Goal: Task Accomplishment & Management: Complete application form

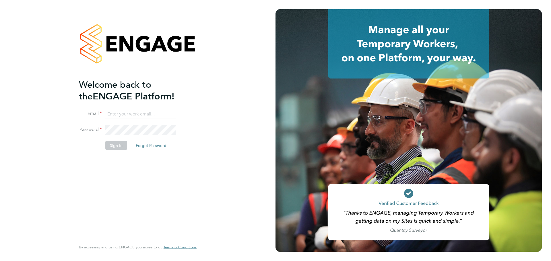
type input "[PERSON_NAME][EMAIL_ADDRESS][PERSON_NAME][PERSON_NAME][DOMAIN_NAME]"
click at [173, 184] on div "Welcome back to the ENGAGE Platform! Email [PERSON_NAME][EMAIL_ADDRESS][PERSON_…" at bounding box center [135, 160] width 112 height 162
click at [115, 145] on button "Sign In" at bounding box center [116, 145] width 22 height 9
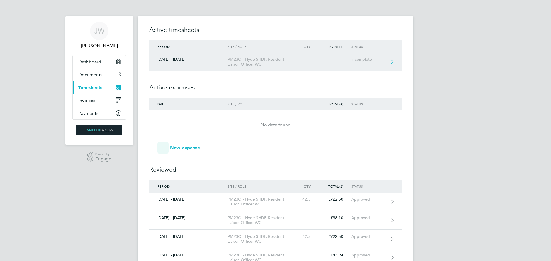
click at [366, 61] on div "Incomplete" at bounding box center [368, 59] width 35 height 5
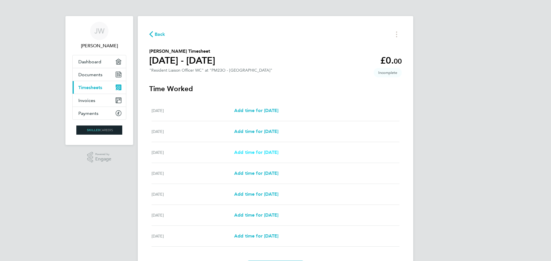
click at [278, 151] on span "Add time for Mon 22 Sep" at bounding box center [256, 152] width 44 height 5
select select "30"
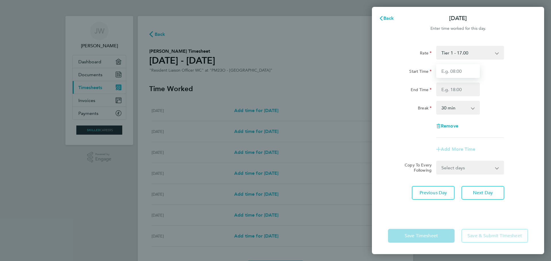
drag, startPoint x: 460, startPoint y: 69, endPoint x: 461, endPoint y: 71, distance: 3.2
click at [460, 69] on input "Start Time" at bounding box center [458, 71] width 44 height 14
type input "08:00"
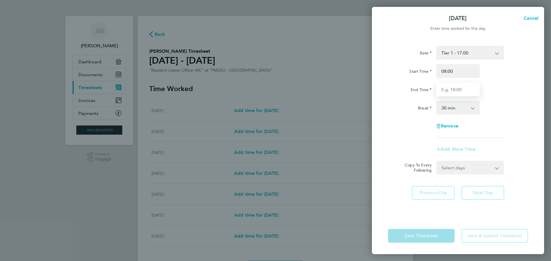
click at [462, 91] on input "End Time" at bounding box center [458, 90] width 44 height 14
type input "17:00"
click at [495, 109] on div "Break 0 min 15 min 30 min 45 min 60 min 75 min 90 min" at bounding box center [458, 108] width 145 height 14
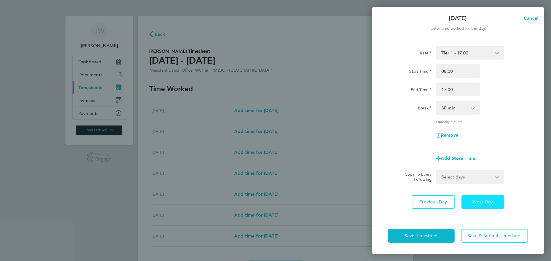
click at [490, 207] on button "Next Day" at bounding box center [482, 202] width 43 height 14
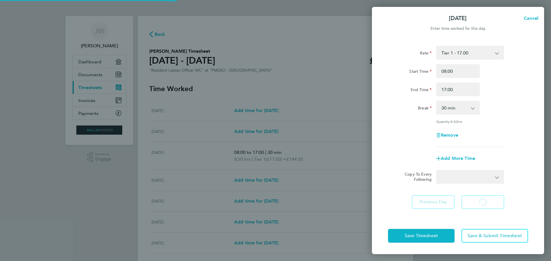
select select "30"
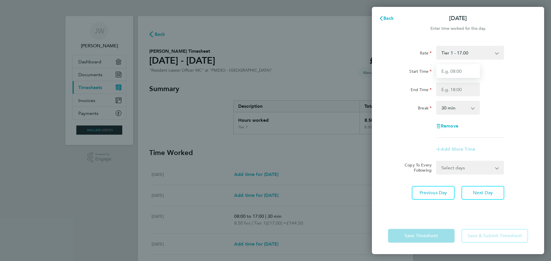
click at [464, 72] on input "Start Time" at bounding box center [458, 71] width 44 height 14
type input "08:00"
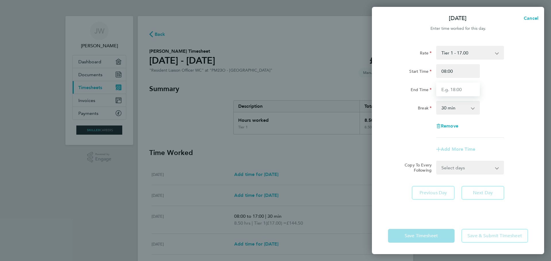
click at [461, 91] on input "End Time" at bounding box center [458, 90] width 44 height 14
type input "17:00"
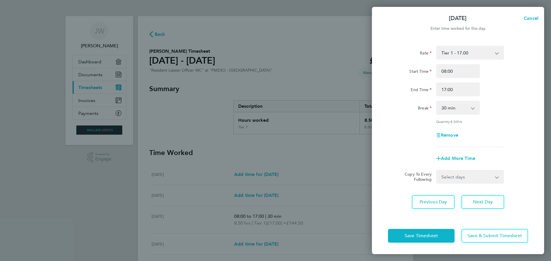
click at [518, 147] on app-timesheet-line-form-group "Rate Tier 1 - 17.00 Start Time 08:00 End Time 17:00 Break 0 min 15 min 30 min 4…" at bounding box center [458, 106] width 140 height 120
click at [494, 201] on button "Next Day" at bounding box center [482, 202] width 43 height 14
select select "30"
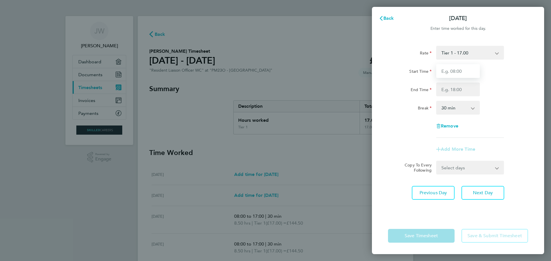
click at [464, 72] on input "Start Time" at bounding box center [458, 71] width 44 height 14
type input "08:00"
click at [462, 89] on input "End Time" at bounding box center [458, 90] width 44 height 14
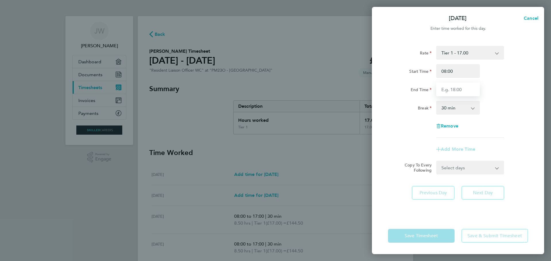
type input "17:00"
click at [505, 181] on div "Rate Tier 1 - 17.00 Start Time 08:00 End Time 17:00 Break 0 min 15 min 30 min 4…" at bounding box center [458, 128] width 172 height 179
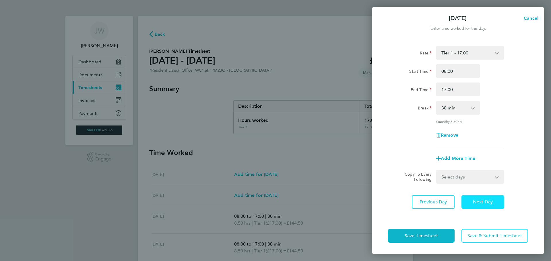
click at [487, 199] on span "Next Day" at bounding box center [483, 202] width 20 height 6
select select "30"
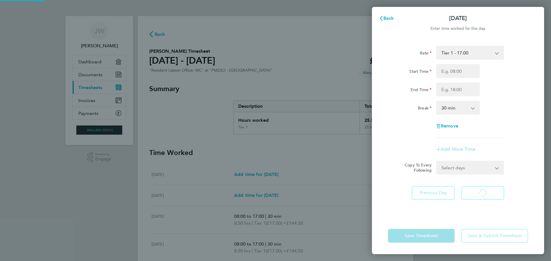
select select "30"
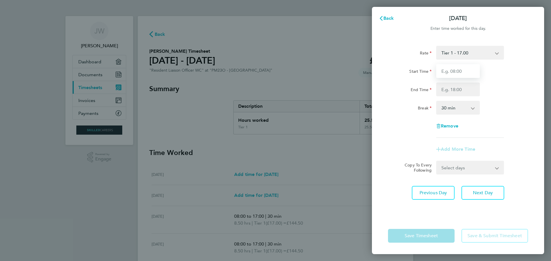
click at [463, 71] on input "Start Time" at bounding box center [458, 71] width 44 height 14
type input "08:00"
click at [464, 88] on input "End Time" at bounding box center [458, 90] width 44 height 14
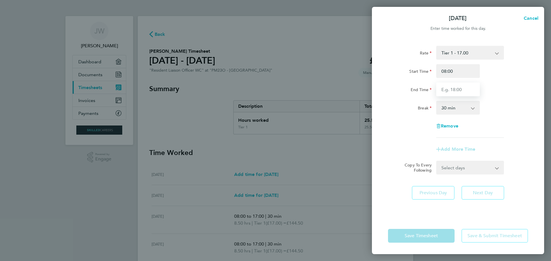
type input "17:00"
click at [521, 181] on div "Rate Tier 1 - 17.00 Start Time 08:00 End Time 17:00 Break 0 min 15 min 30 min 4…" at bounding box center [458, 128] width 172 height 179
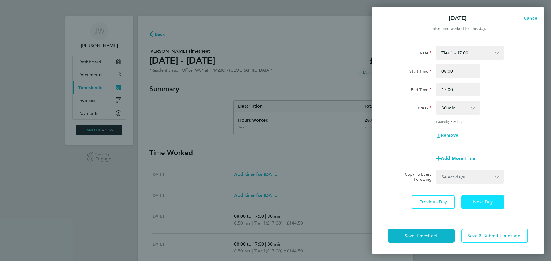
click at [485, 201] on span "Next Day" at bounding box center [483, 202] width 20 height 6
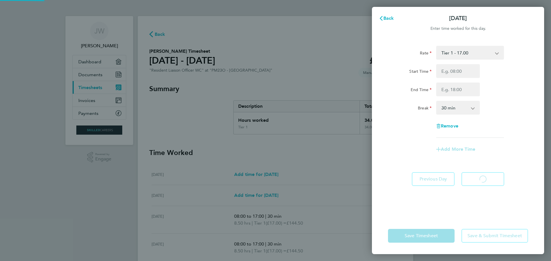
select select "30"
drag, startPoint x: 463, startPoint y: 75, endPoint x: 463, endPoint y: 71, distance: 3.4
click at [463, 71] on input "Start Time" at bounding box center [458, 71] width 44 height 14
type input "08:00"
click at [463, 90] on input "End Time" at bounding box center [458, 90] width 44 height 14
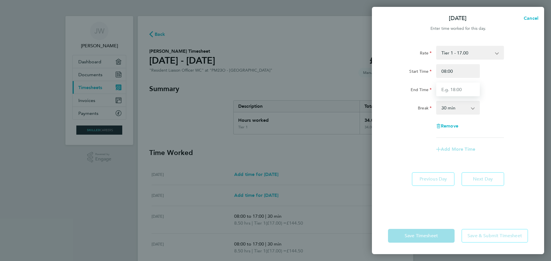
type input "17:00"
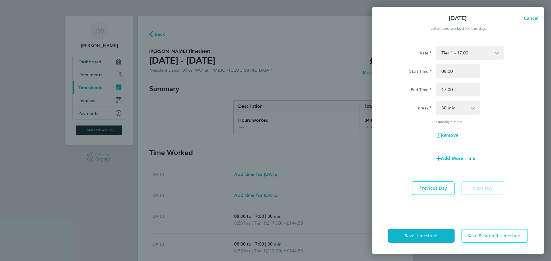
drag, startPoint x: 501, startPoint y: 154, endPoint x: 500, endPoint y: 172, distance: 17.8
click at [502, 156] on div "Add More Time" at bounding box center [458, 159] width 145 height 14
click at [480, 236] on span "Save & Submit Timesheet" at bounding box center [494, 236] width 55 height 6
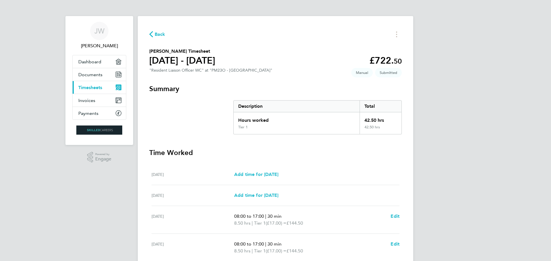
click at [96, 88] on span "Timesheets" at bounding box center [90, 87] width 24 height 5
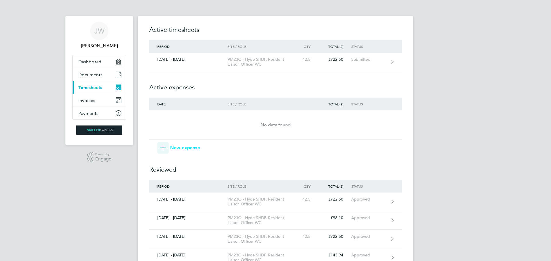
click at [187, 148] on span "New expense" at bounding box center [185, 148] width 30 height 7
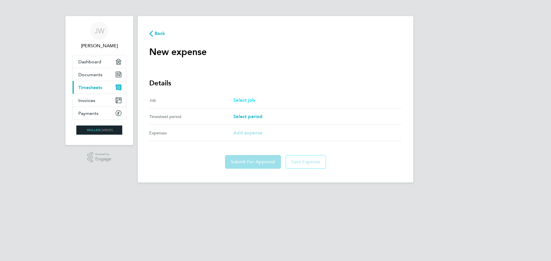
click at [242, 100] on span "Select job" at bounding box center [244, 100] width 22 height 5
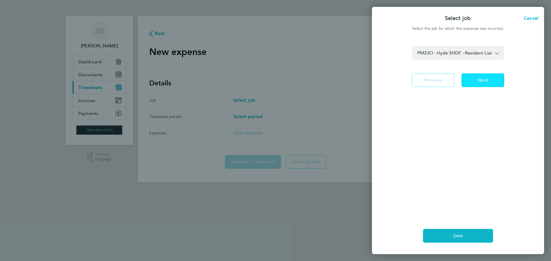
click at [484, 83] on span "Next" at bounding box center [482, 80] width 11 height 6
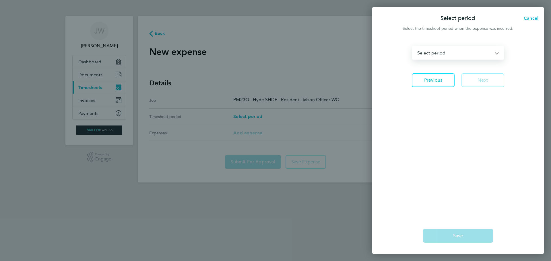
click at [472, 56] on select "12 - 18 Apr 2025 19 - 25 Apr 2025 26 Apr - 02 May 2025 03 - 09 May 2025 10 - 16…" at bounding box center [455, 52] width 84 height 13
select select "23: Object"
click at [413, 46] on select "12 - 18 Apr 2025 19 - 25 Apr 2025 26 Apr - 02 May 2025 03 - 09 May 2025 10 - 16…" at bounding box center [455, 52] width 84 height 13
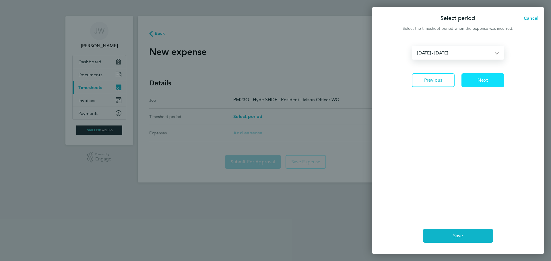
click at [484, 83] on span "Next" at bounding box center [482, 80] width 11 height 6
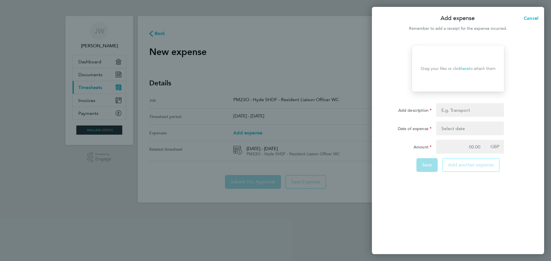
click at [156, 77] on div "Add expense Cancel Remember to add a receipt for the expense incurred. Drop you…" at bounding box center [275, 130] width 551 height 261
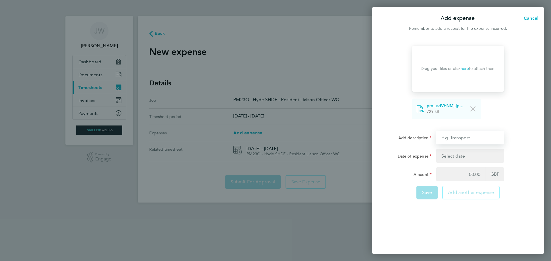
click at [471, 135] on input "Add description" at bounding box center [470, 138] width 68 height 14
type input "Transport"
click at [463, 156] on button "button" at bounding box center [470, 156] width 68 height 14
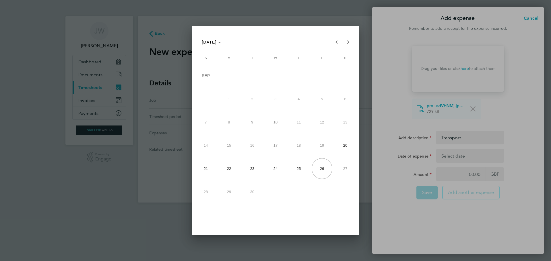
click at [204, 168] on span "21" at bounding box center [205, 168] width 21 height 21
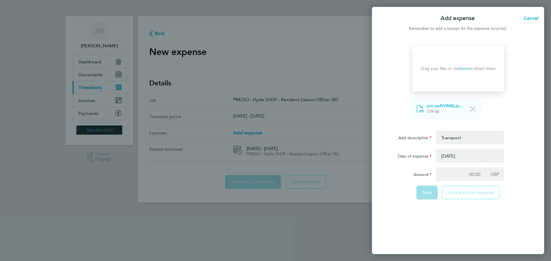
click at [486, 159] on button "button" at bounding box center [470, 156] width 68 height 14
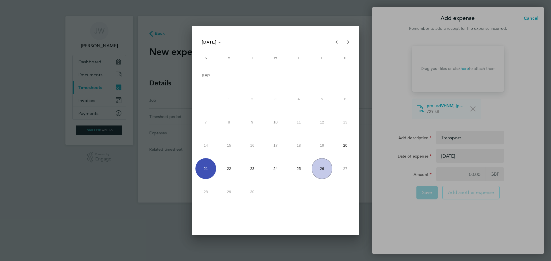
click at [228, 166] on span "22" at bounding box center [229, 168] width 21 height 21
type input "22 Sep 25"
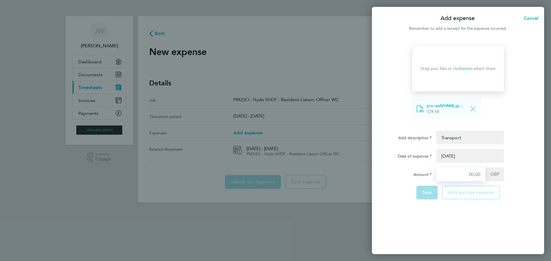
click at [474, 174] on input "Amount" at bounding box center [460, 175] width 49 height 14
type input "19.8"
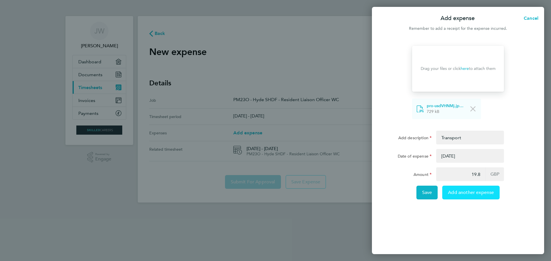
click at [466, 195] on span "Add another expense" at bounding box center [471, 193] width 46 height 6
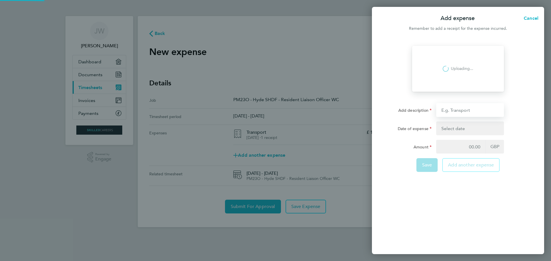
click at [463, 110] on input "Add description" at bounding box center [470, 110] width 68 height 14
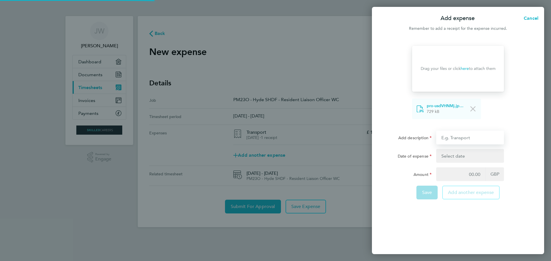
type input "Transport"
click at [457, 158] on button "button" at bounding box center [470, 156] width 68 height 14
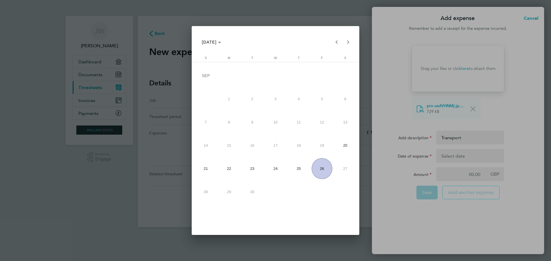
click at [253, 174] on span "23" at bounding box center [252, 168] width 21 height 21
type input "23 Sep 25"
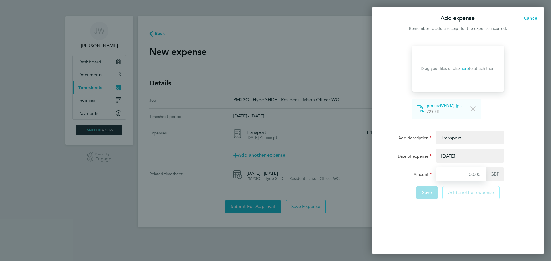
click at [476, 175] on input "Amount" at bounding box center [460, 175] width 49 height 14
type input "12.60"
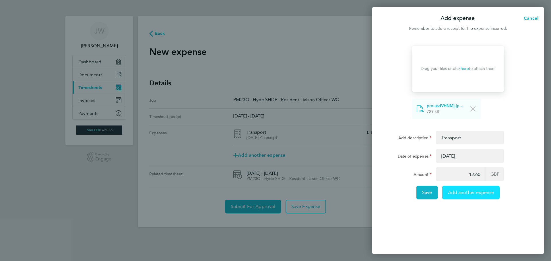
click at [475, 193] on span "Add another expense" at bounding box center [471, 193] width 46 height 6
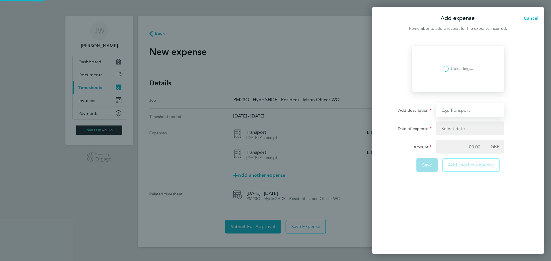
click at [464, 112] on form "Drop your files here Supported files: JPG, JPEG, PNG or PDF Loading Uploading..…" at bounding box center [458, 111] width 140 height 131
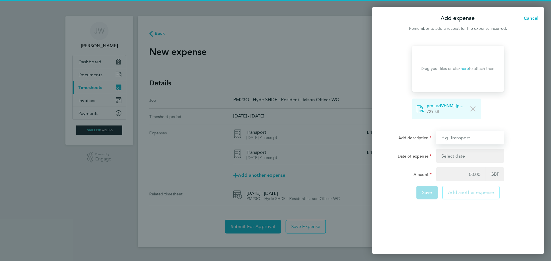
type input "Transport"
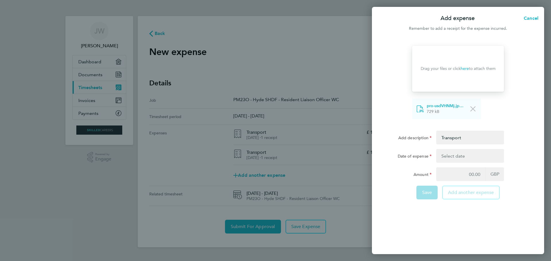
click at [459, 153] on button "button" at bounding box center [470, 156] width 68 height 14
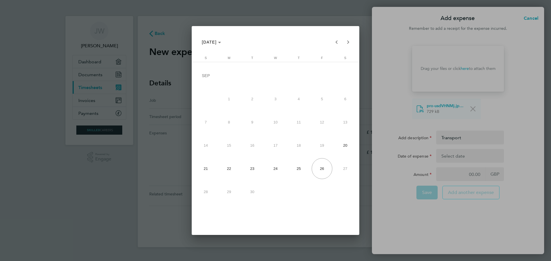
click at [274, 169] on span "24" at bounding box center [275, 168] width 21 height 21
type input "24 Sep 25"
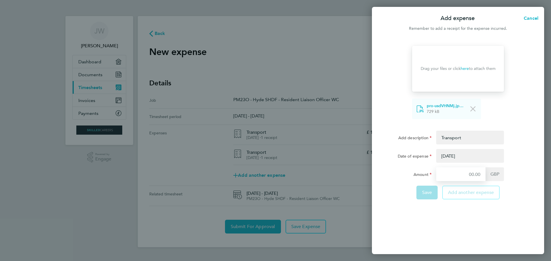
click at [473, 172] on input "Amount" at bounding box center [460, 175] width 49 height 14
type input "19.8"
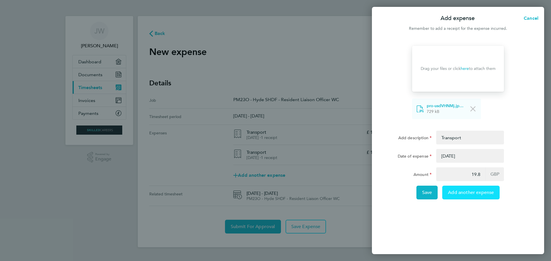
click at [471, 194] on span "Add another expense" at bounding box center [471, 193] width 46 height 6
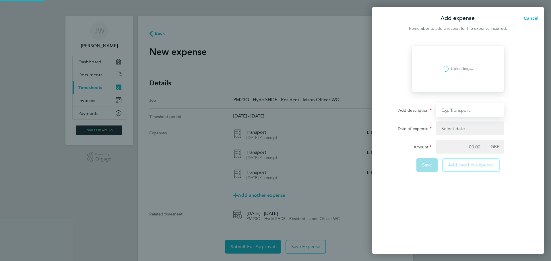
click at [460, 109] on form "Drop your files here Supported files: JPG, JPEG, PNG or PDF Loading Uploading..…" at bounding box center [458, 111] width 140 height 131
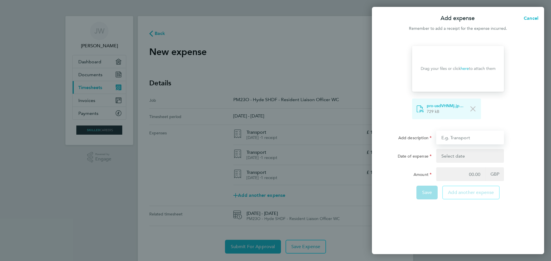
type input "Transport"
click at [462, 159] on button "button" at bounding box center [470, 156] width 68 height 14
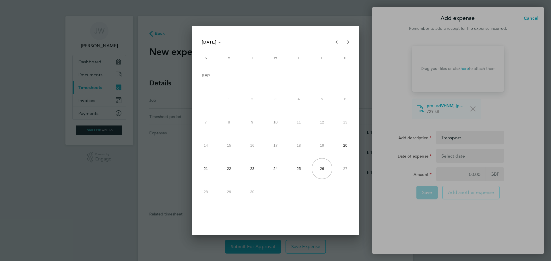
click at [298, 171] on span "25" at bounding box center [298, 168] width 21 height 21
type input "25 Sep 25"
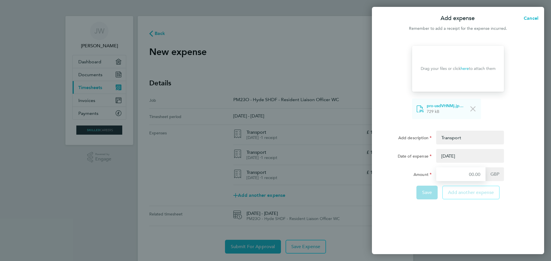
click at [476, 175] on input "Amount" at bounding box center [460, 175] width 49 height 14
type input "19.8"
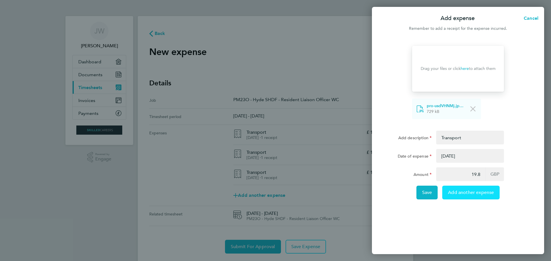
click at [477, 192] on span "Add another expense" at bounding box center [471, 193] width 46 height 6
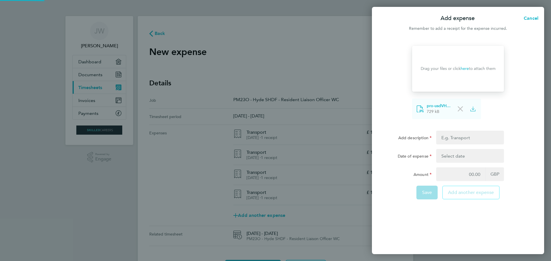
click at [459, 112] on div at bounding box center [460, 109] width 7 height 7
click at [463, 138] on input "Add description" at bounding box center [470, 138] width 68 height 14
type input "Transport"
click at [469, 158] on button "button" at bounding box center [470, 156] width 68 height 14
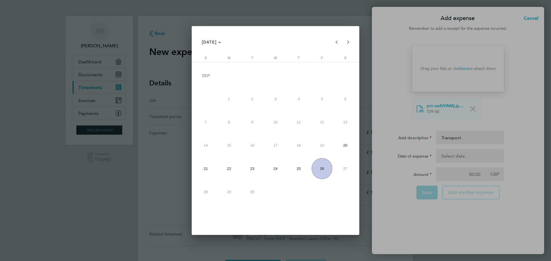
click at [324, 169] on span "26" at bounding box center [322, 168] width 21 height 21
type input "26 Sep 25"
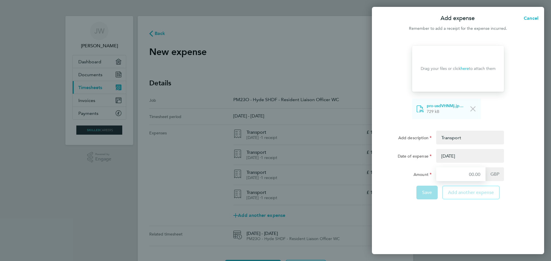
click at [476, 174] on input "Amount" at bounding box center [460, 175] width 49 height 14
type input "12.60"
click at [484, 224] on div "Drop your files here Supported files: JPG, JPEG, PNG or PDF Drag your files or …" at bounding box center [458, 147] width 172 height 216
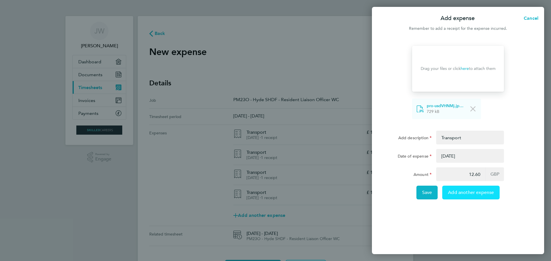
click at [474, 194] on span "Add another expense" at bounding box center [471, 193] width 46 height 6
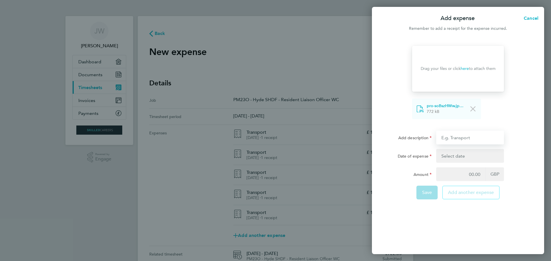
click at [468, 139] on input "Add description" at bounding box center [470, 138] width 68 height 14
type input "Site Coffee & Milk"
click at [455, 156] on button "button" at bounding box center [470, 156] width 68 height 14
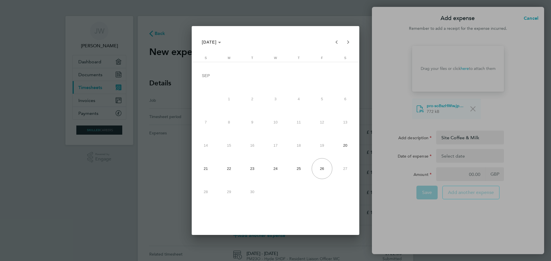
click at [454, 156] on div at bounding box center [275, 130] width 551 height 261
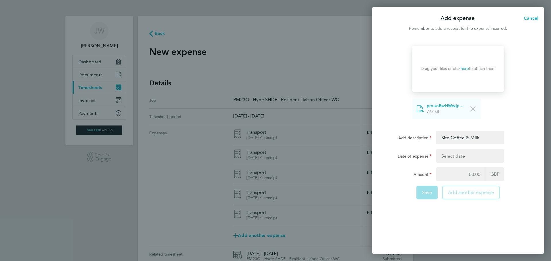
click at [454, 156] on button "button" at bounding box center [470, 156] width 68 height 14
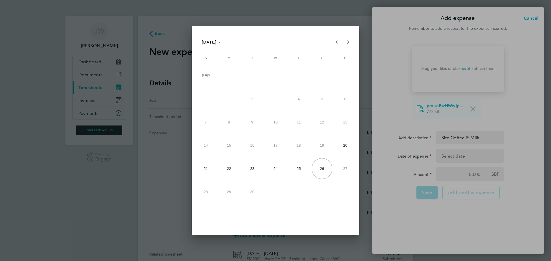
click at [301, 168] on span "25" at bounding box center [298, 168] width 21 height 21
type input "25 Sep 25"
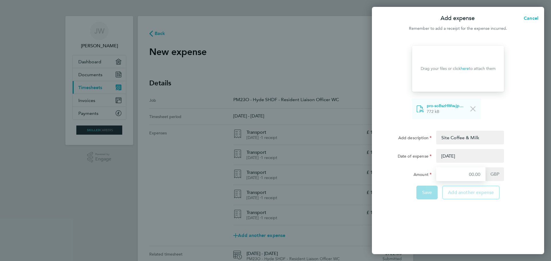
click at [478, 175] on input "Amount" at bounding box center [460, 175] width 49 height 14
type input "6.25"
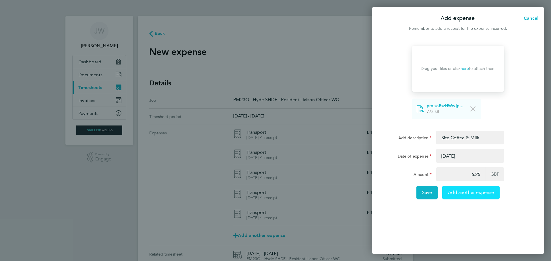
click at [487, 197] on button "Add another expense" at bounding box center [470, 193] width 57 height 14
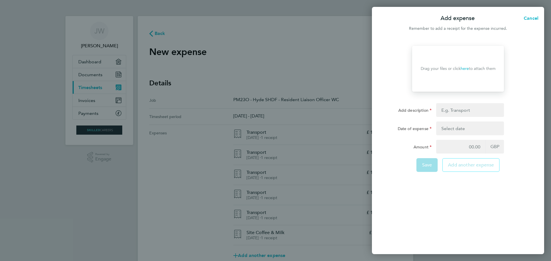
click at [445, 199] on div "Drop your files here Supported files: JPG, JPEG, PNG or PDF Drag your files or …" at bounding box center [458, 147] width 172 height 216
click at [426, 164] on div "Save" at bounding box center [427, 165] width 22 height 14
click at [424, 161] on div "Save" at bounding box center [427, 165] width 22 height 14
click at [360, 157] on div "Add expense Cancel Remember to add a receipt for the expense incurred. Drop you…" at bounding box center [275, 130] width 551 height 261
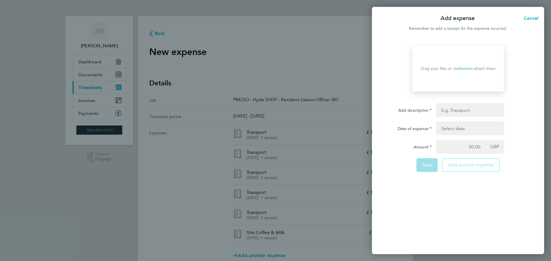
click at [422, 204] on div "Drop your files here Supported files: JPG, JPEG, PNG or PDF Drag your files or …" at bounding box center [458, 147] width 172 height 216
click at [531, 16] on span "Cancel" at bounding box center [530, 17] width 16 height 5
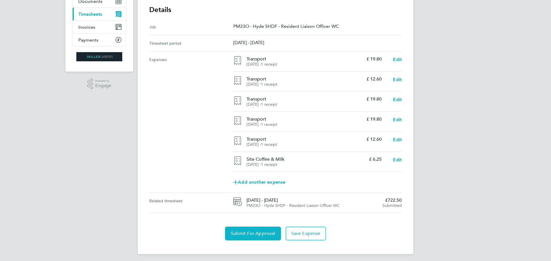
scroll to position [76, 0]
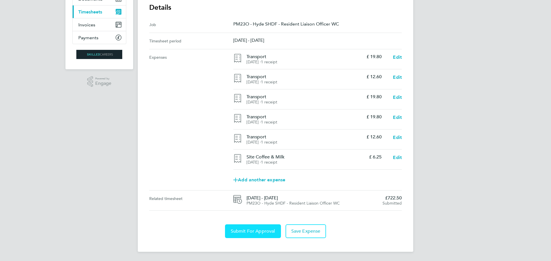
click at [244, 229] on span "Submit For Approval" at bounding box center [253, 232] width 44 height 6
